Goal: Check status: Check status

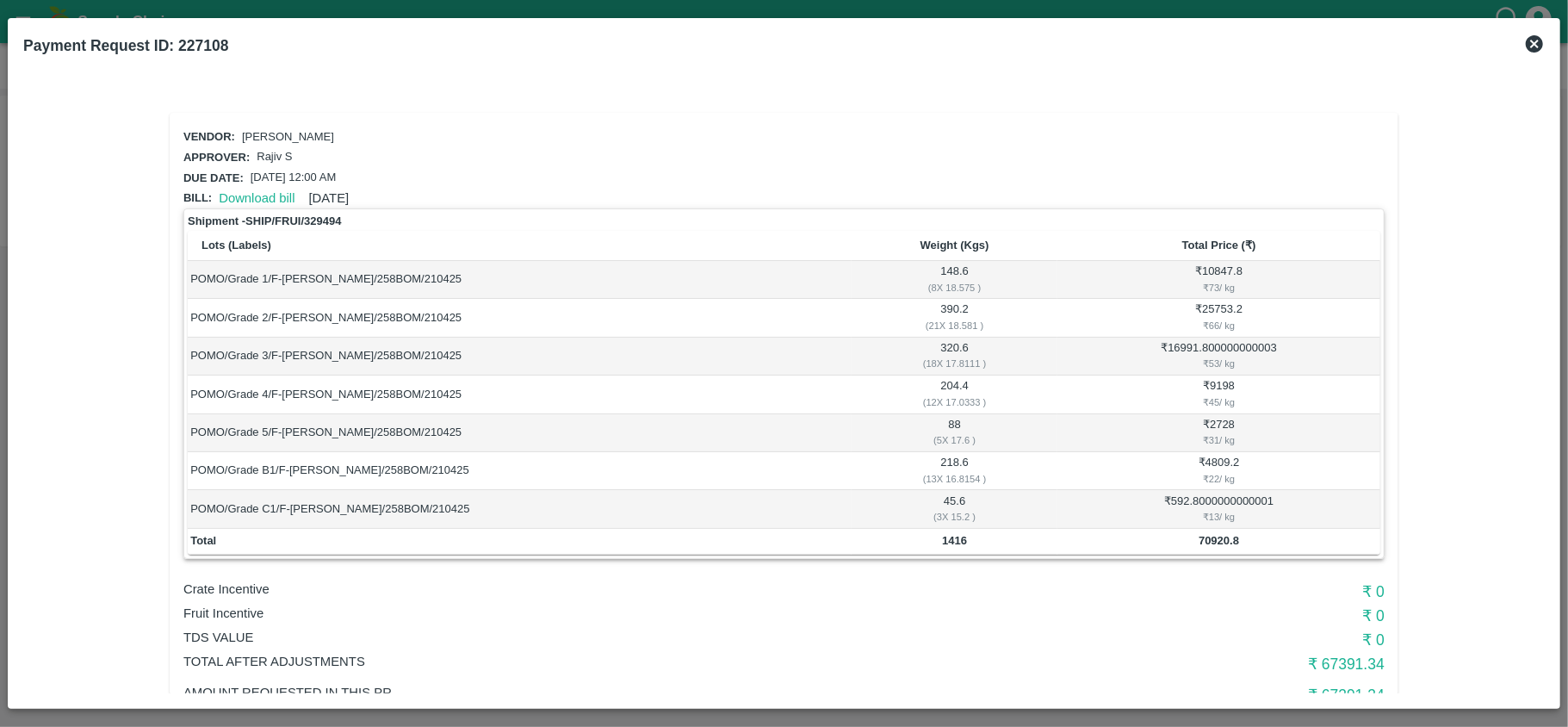
click at [1537, 44] on icon at bounding box center [1534, 44] width 17 height 17
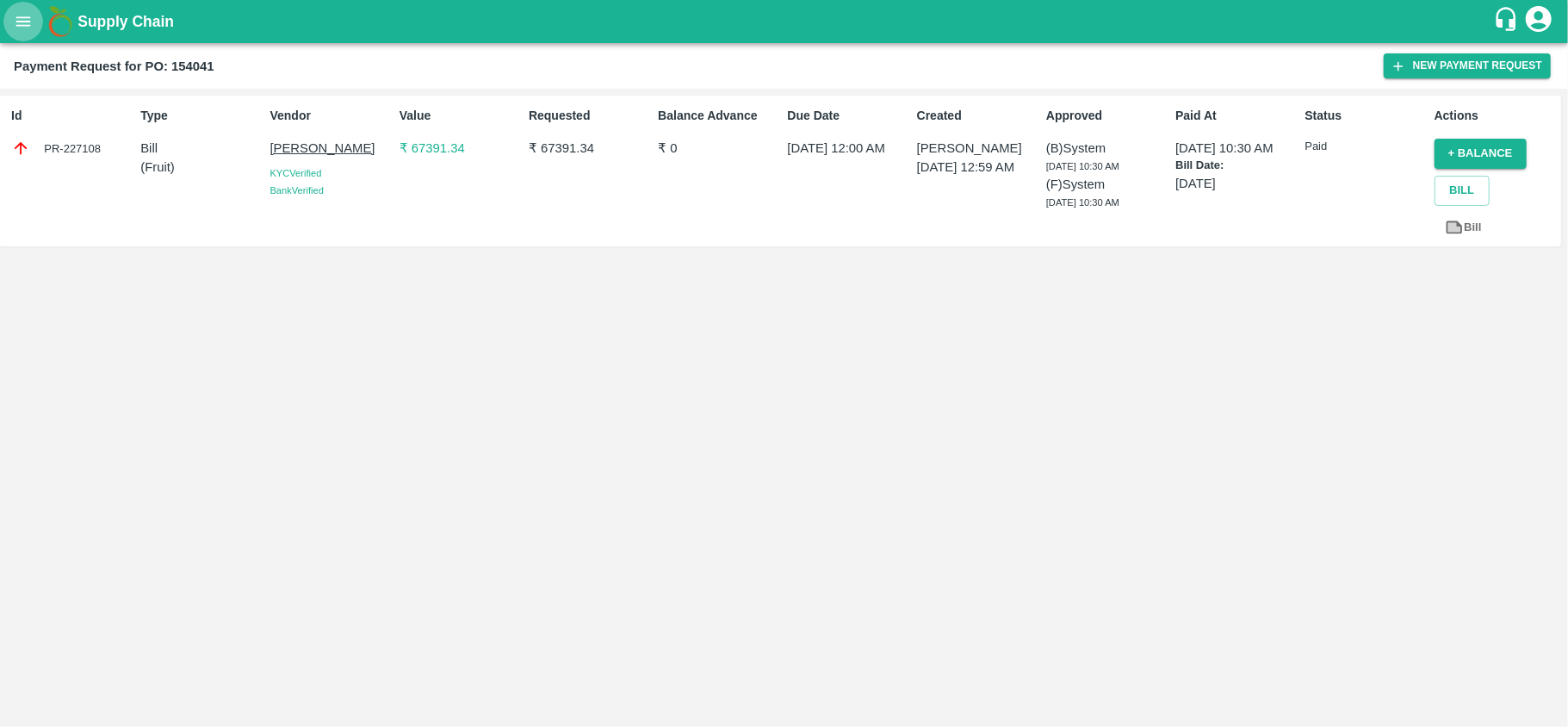
click at [17, 25] on icon "open drawer" at bounding box center [23, 21] width 14 height 10
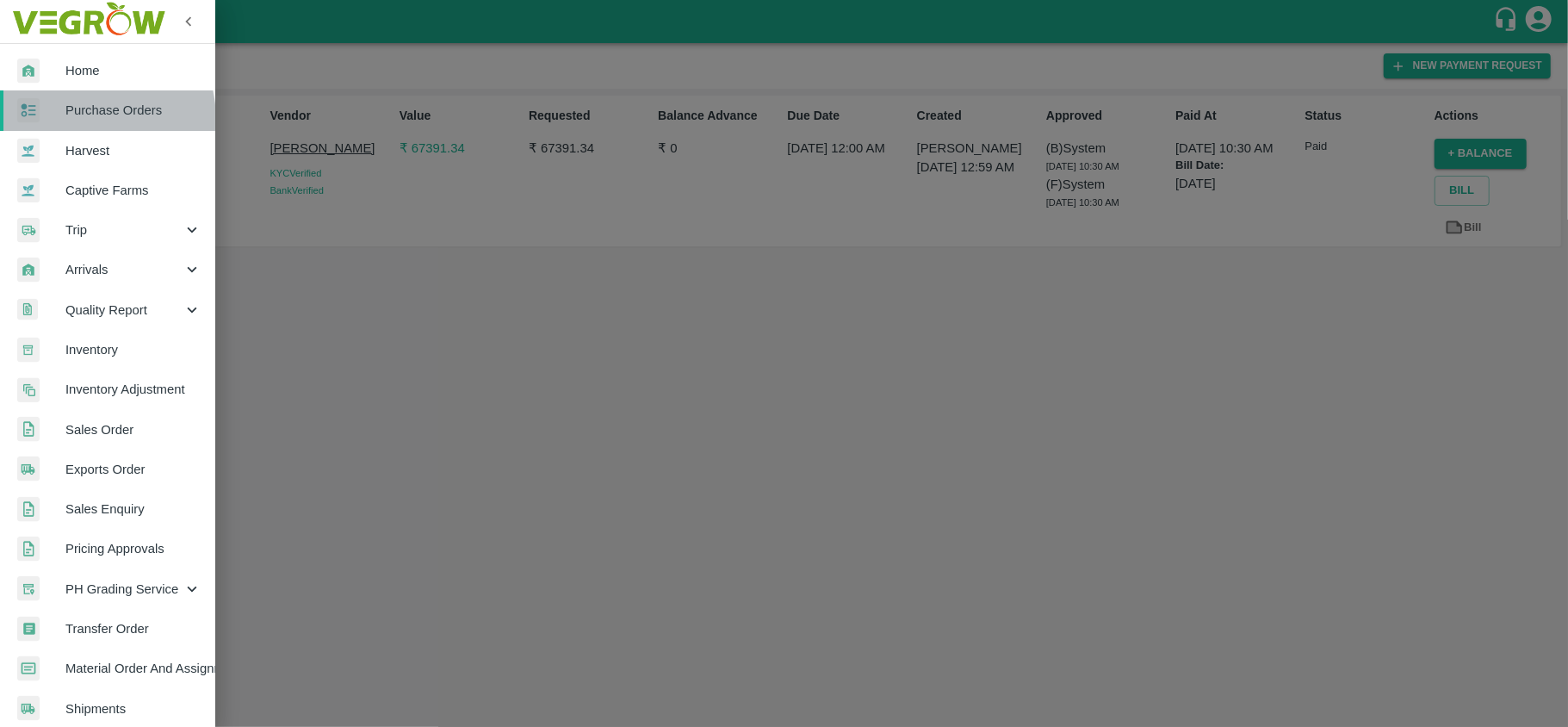
click at [79, 120] on link "Purchase Orders" at bounding box center [107, 110] width 215 height 39
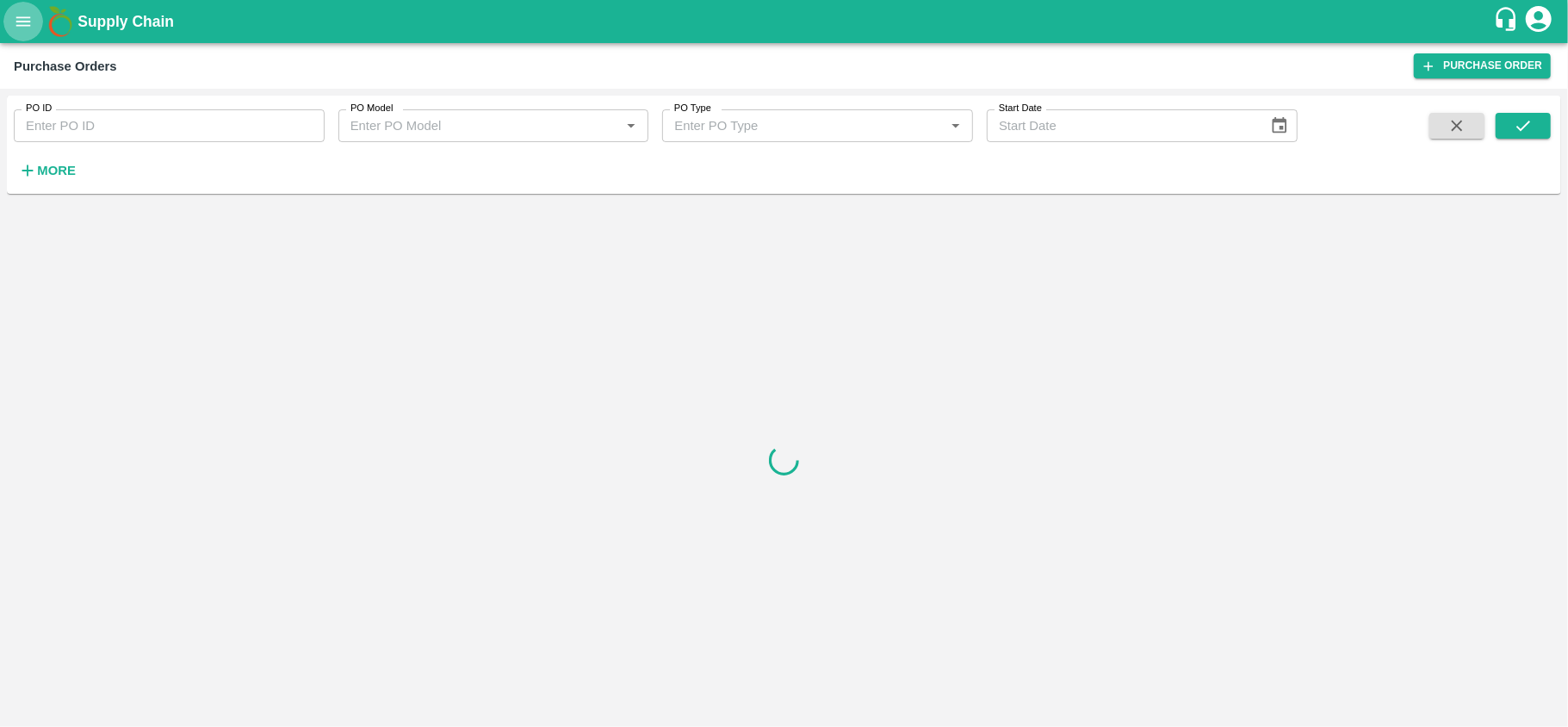
click at [19, 14] on icon "open drawer" at bounding box center [23, 22] width 19 height 19
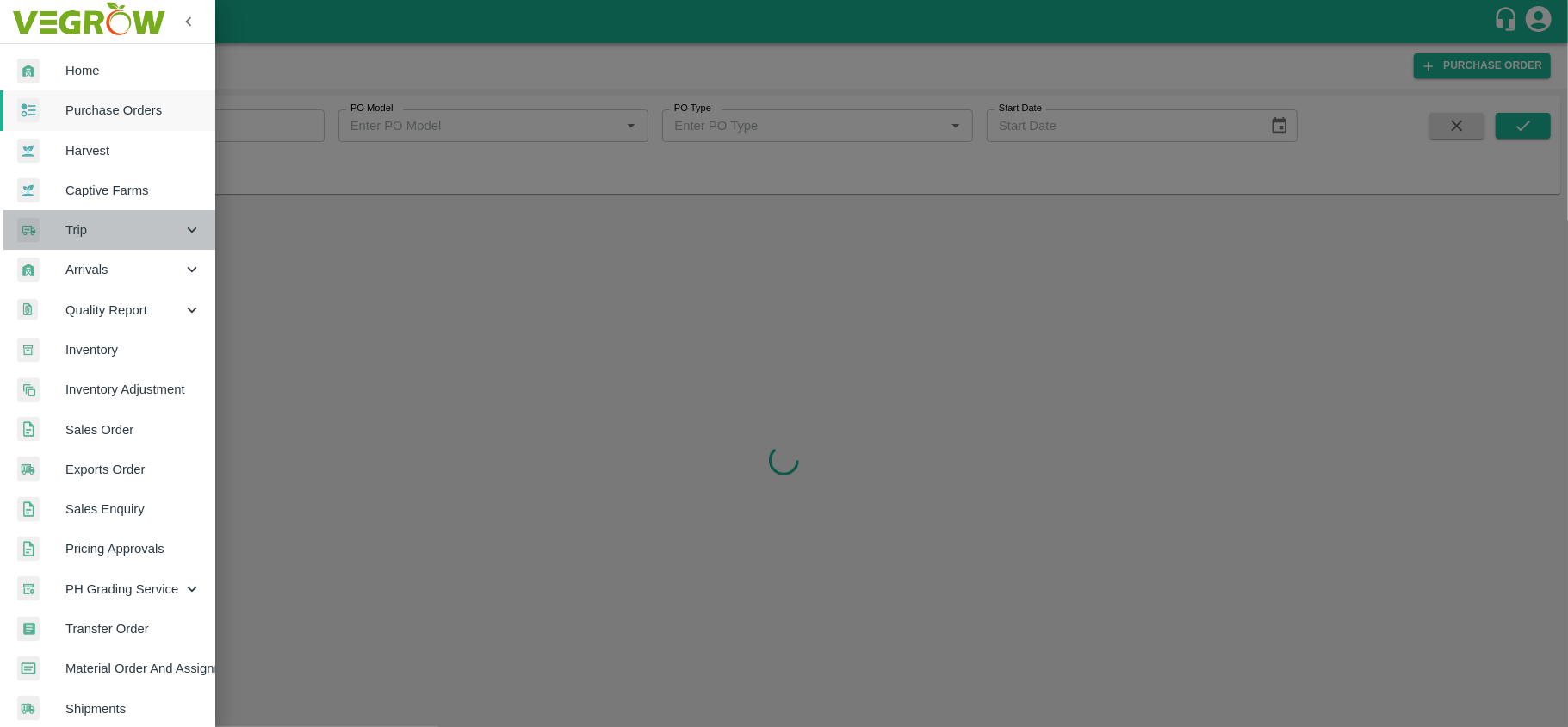
click at [133, 231] on span "Trip" at bounding box center [124, 230] width 118 height 19
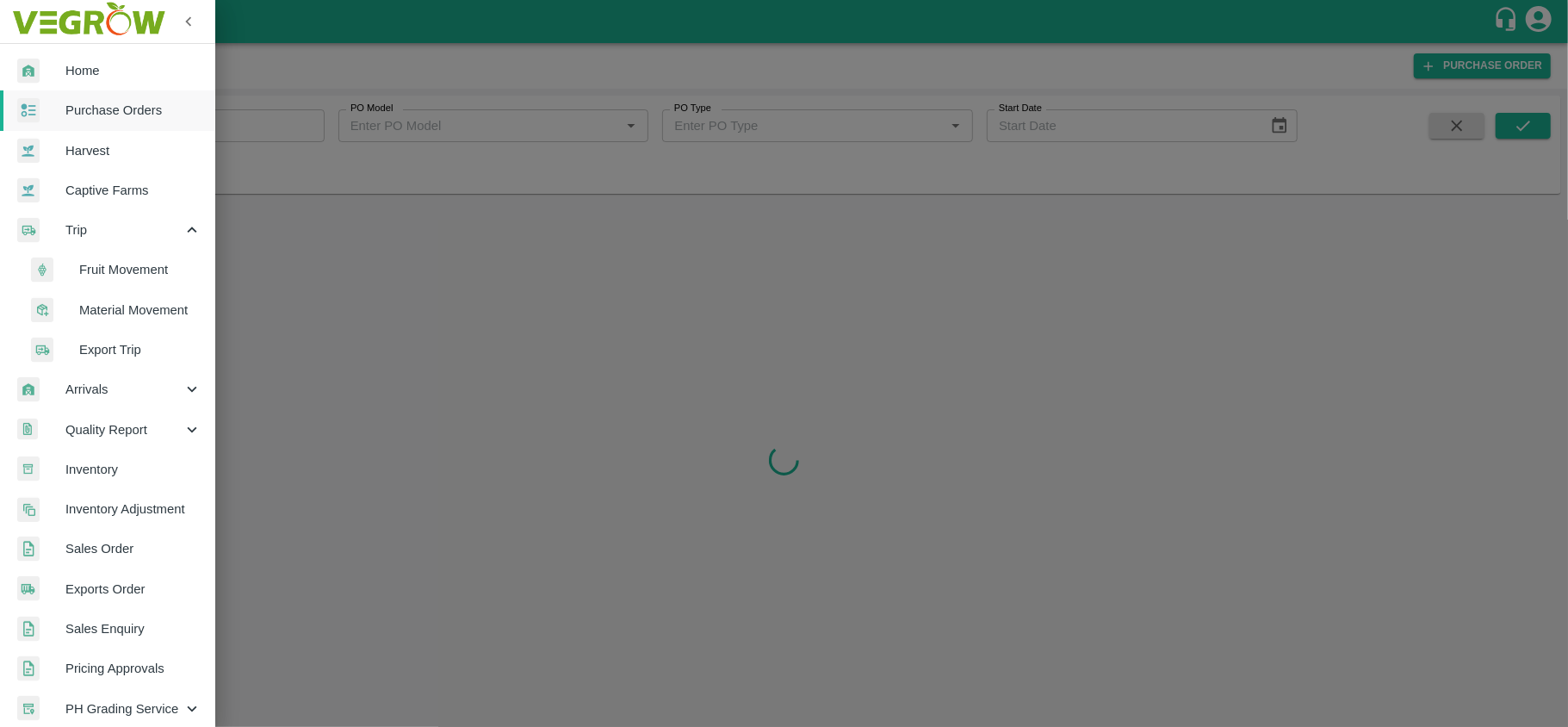
click at [133, 314] on span "Material Movement" at bounding box center [140, 310] width 122 height 19
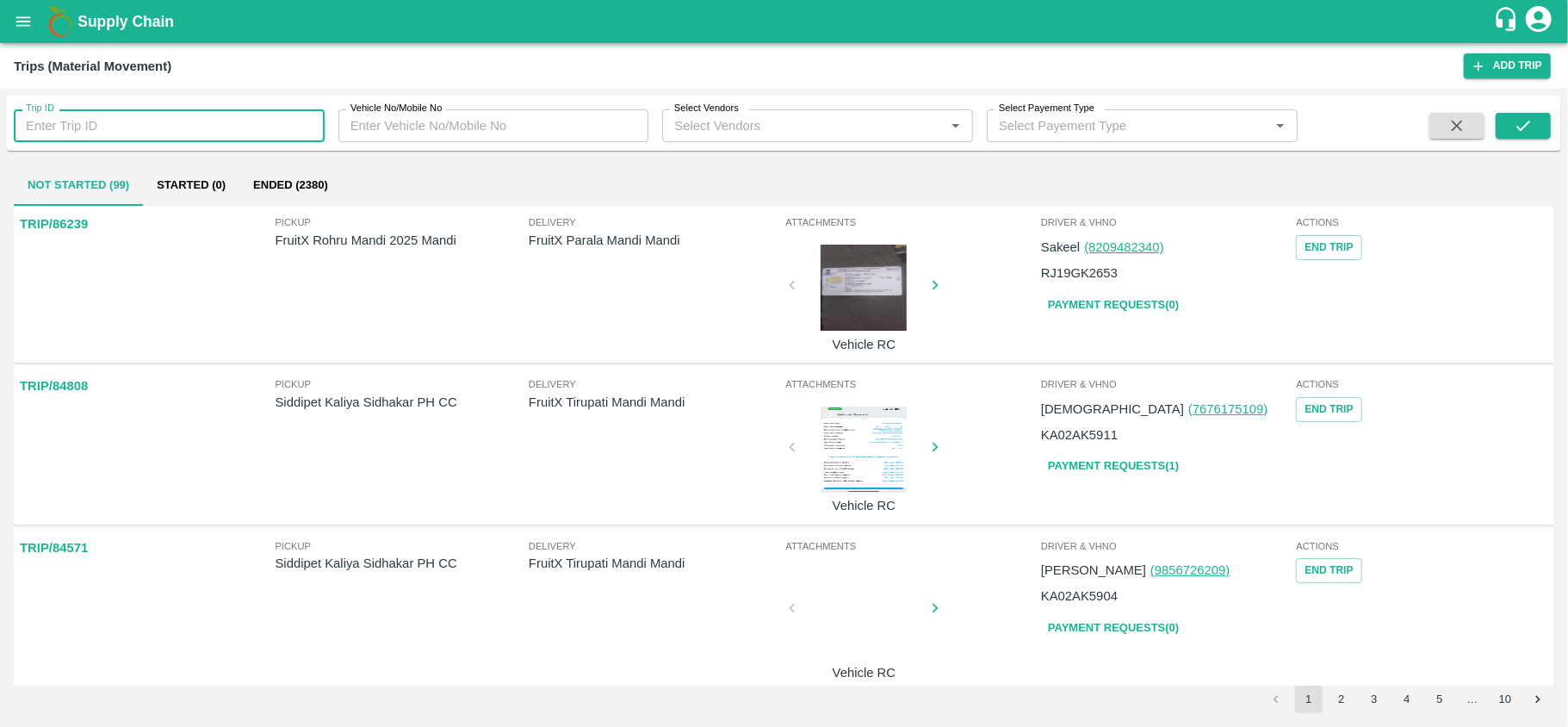
click at [164, 122] on input "Trip ID" at bounding box center [169, 126] width 311 height 33
paste input "90069"
type input "90069"
click at [1514, 132] on icon "submit" at bounding box center [1524, 126] width 19 height 19
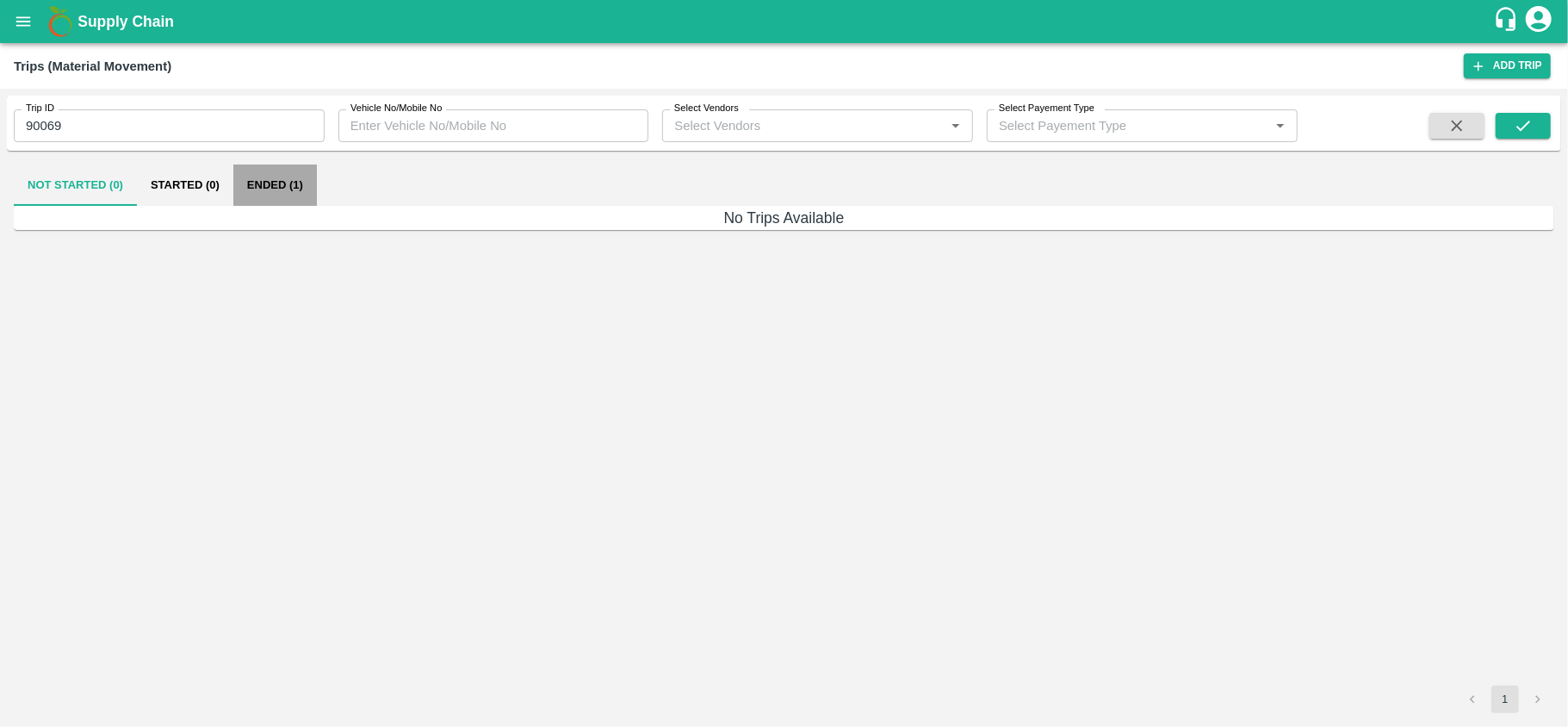
click at [269, 183] on button "Ended (1)" at bounding box center [274, 185] width 84 height 41
